Goal: Information Seeking & Learning: Understand process/instructions

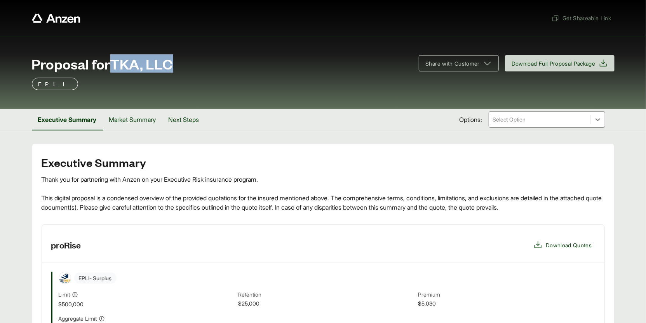
drag, startPoint x: 187, startPoint y: 64, endPoint x: 113, endPoint y: 65, distance: 74.2
click at [113, 65] on div "Proposal for TKA, LLC" at bounding box center [221, 64] width 378 height 16
copy span "TKA, LLC"
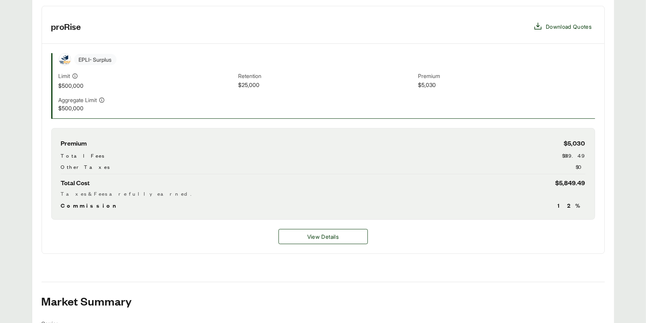
scroll to position [228, 0]
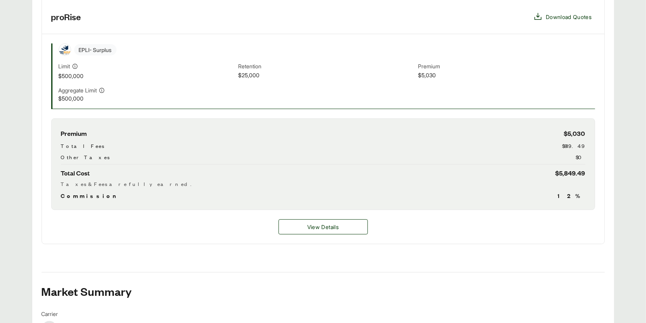
click at [314, 213] on div "View Details" at bounding box center [323, 227] width 562 height 34
click at [323, 219] on button "View Details" at bounding box center [322, 226] width 89 height 15
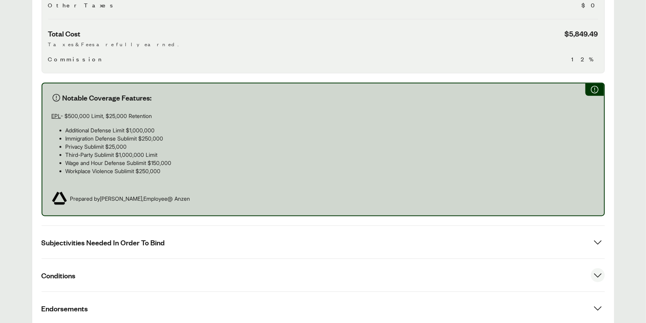
scroll to position [425, 0]
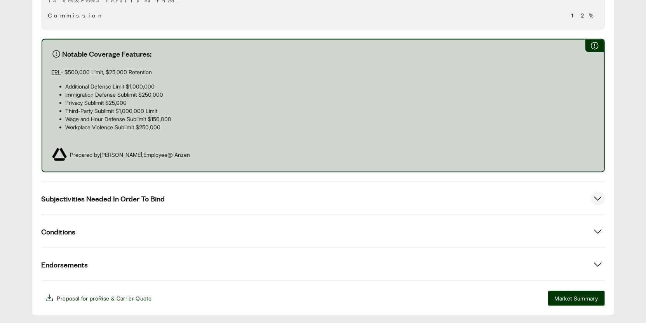
click at [219, 198] on button "Subjectivities Needed In Order To Bind" at bounding box center [323, 198] width 563 height 33
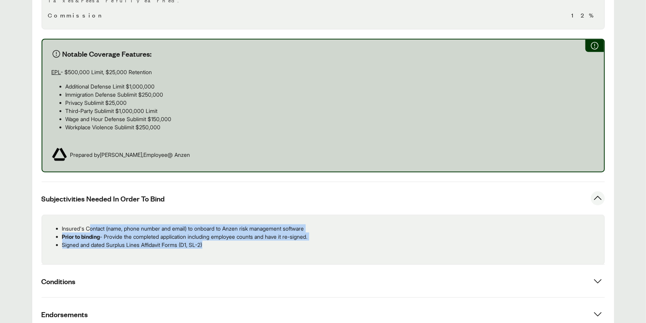
drag, startPoint x: 219, startPoint y: 239, endPoint x: 88, endPoint y: 222, distance: 132.2
click at [89, 224] on ul "Insured's Contact (name, phone number and email) to onboard to Anzen risk manag…" at bounding box center [323, 236] width 550 height 24
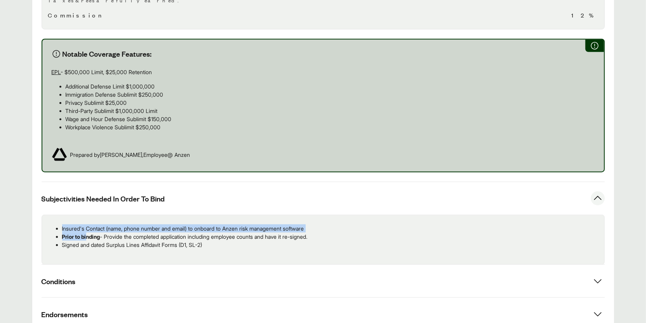
drag, startPoint x: 101, startPoint y: 234, endPoint x: 57, endPoint y: 212, distance: 48.8
click at [57, 215] on div "Insured's Contact (name, phone number and email) to onboard to Anzen risk manag…" at bounding box center [323, 240] width 563 height 50
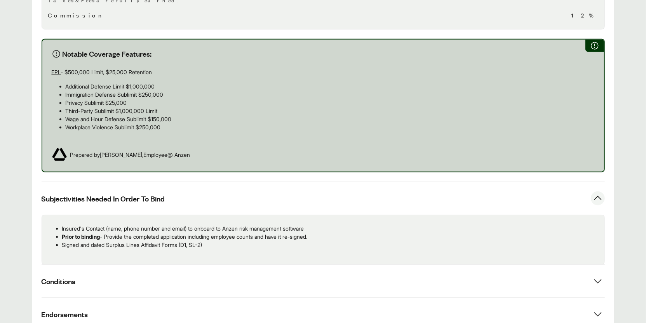
click at [183, 241] on p "Signed and dated Surplus Lines Affidavit Forms (D1, SL-2)" at bounding box center [330, 245] width 536 height 8
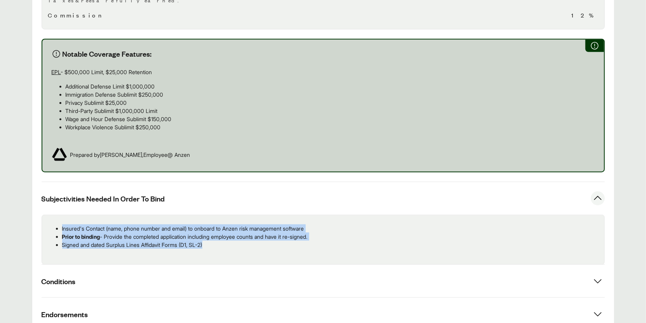
drag, startPoint x: 215, startPoint y: 235, endPoint x: 62, endPoint y: 221, distance: 154.0
click at [62, 224] on ul "Insured's Contact (name, phone number and email) to onboard to Anzen risk manag…" at bounding box center [323, 236] width 550 height 24
copy ul "Insured's Contact (name, phone number and email) to onboard to Anzen risk manag…"
